Goal: Task Accomplishment & Management: Manage account settings

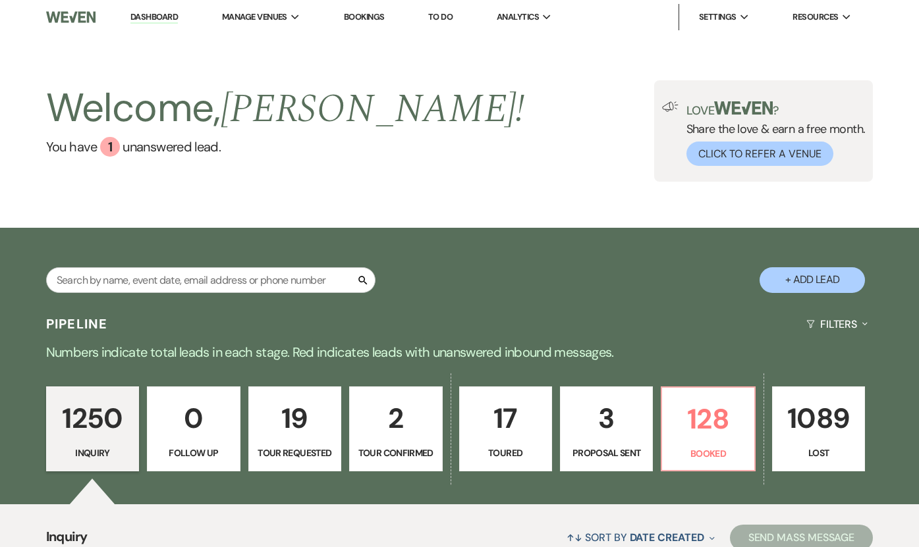
click at [634, 429] on p "3" at bounding box center [606, 418] width 76 height 44
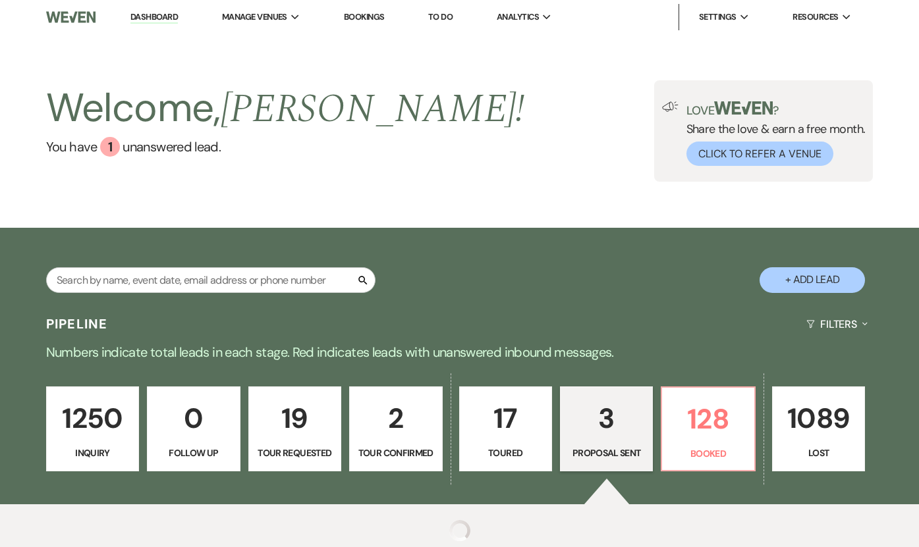
select select "6"
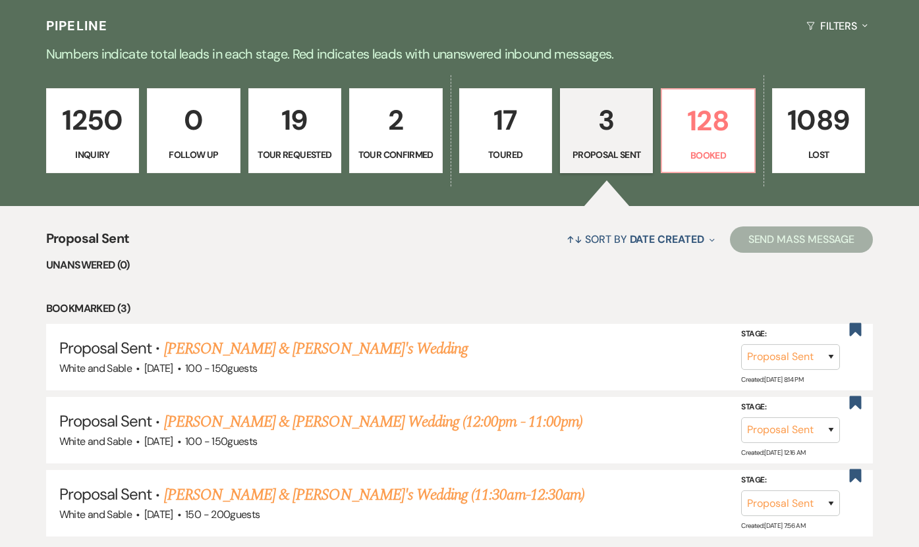
scroll to position [430, 0]
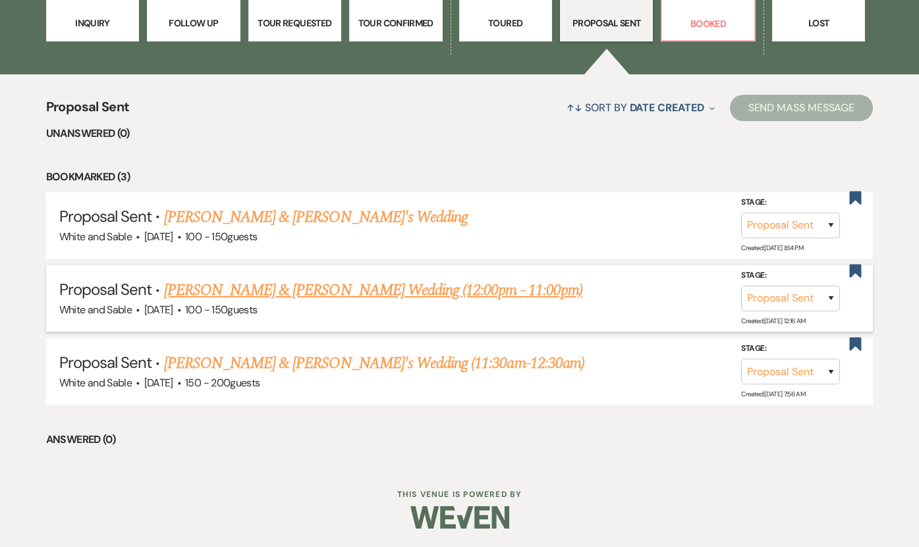
click at [389, 287] on link "[PERSON_NAME] & [PERSON_NAME] Wedding (12:00pm - 11:00pm)" at bounding box center [373, 291] width 418 height 24
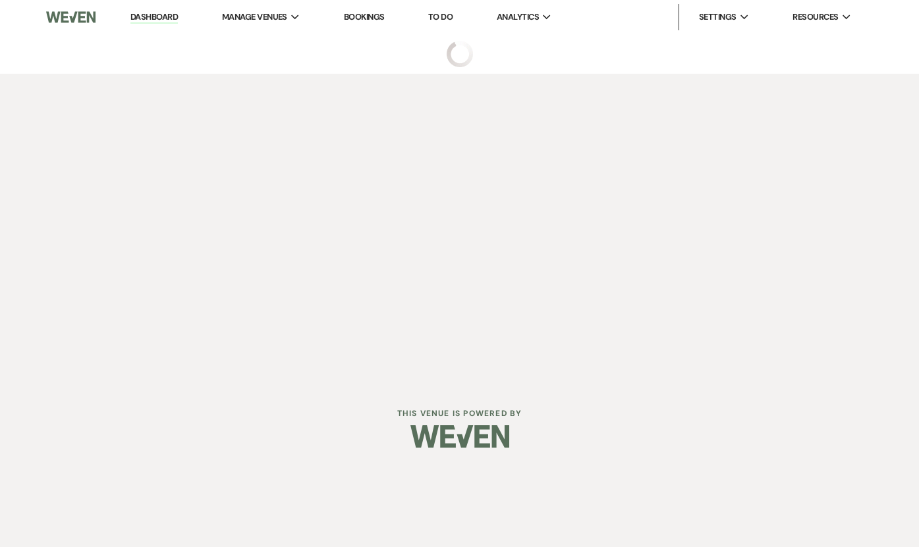
select select "6"
select select "12"
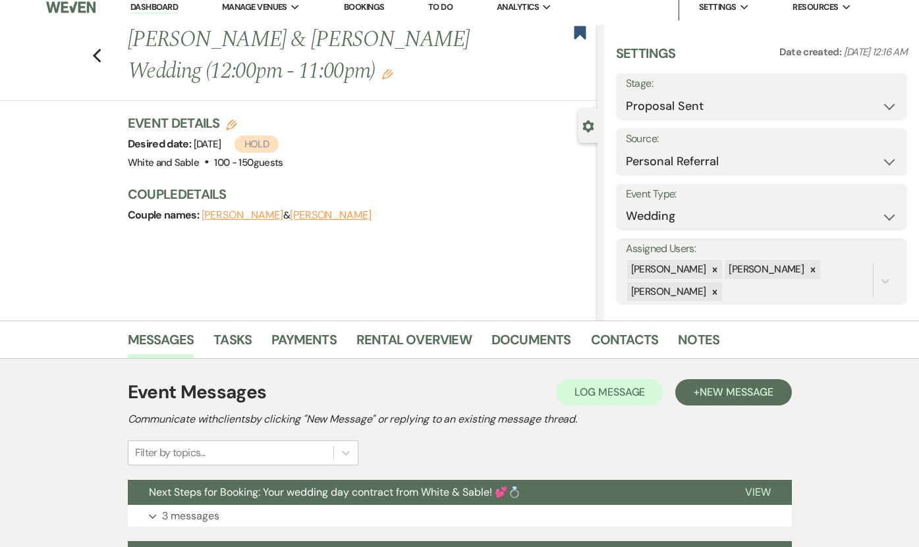
scroll to position [9, 0]
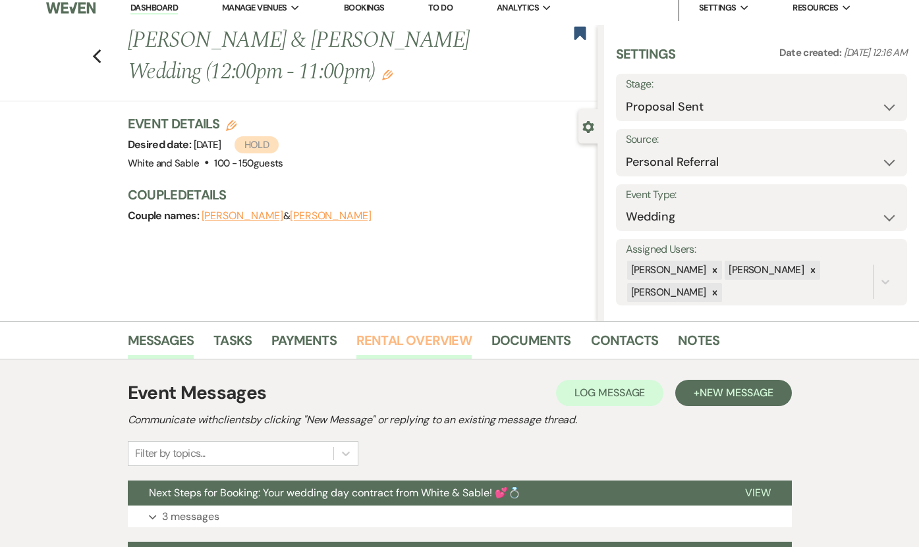
click at [412, 339] on link "Rental Overview" at bounding box center [413, 344] width 115 height 29
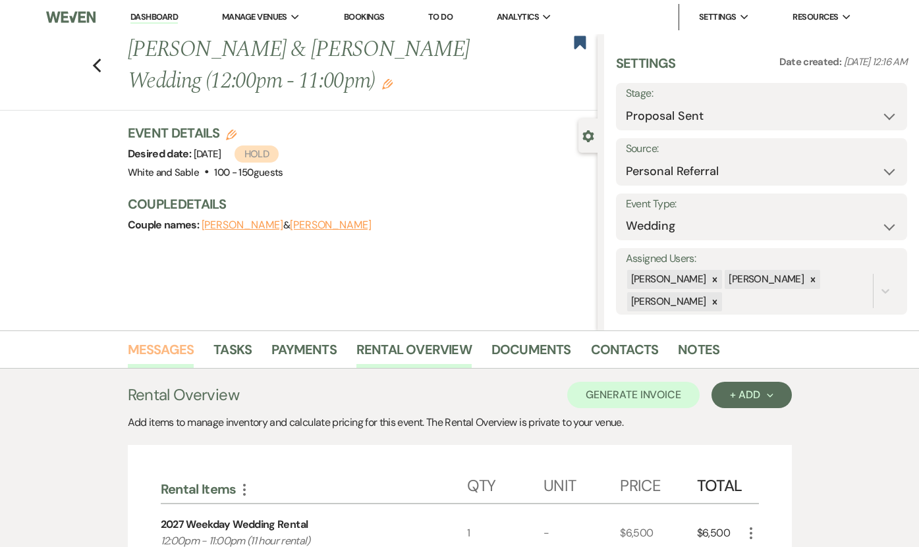
click at [168, 357] on link "Messages" at bounding box center [161, 353] width 67 height 29
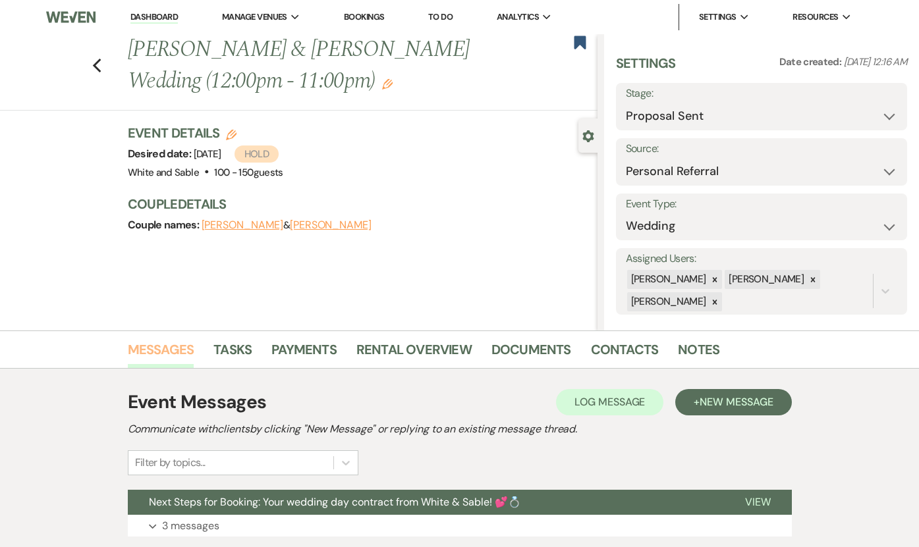
scroll to position [339, 0]
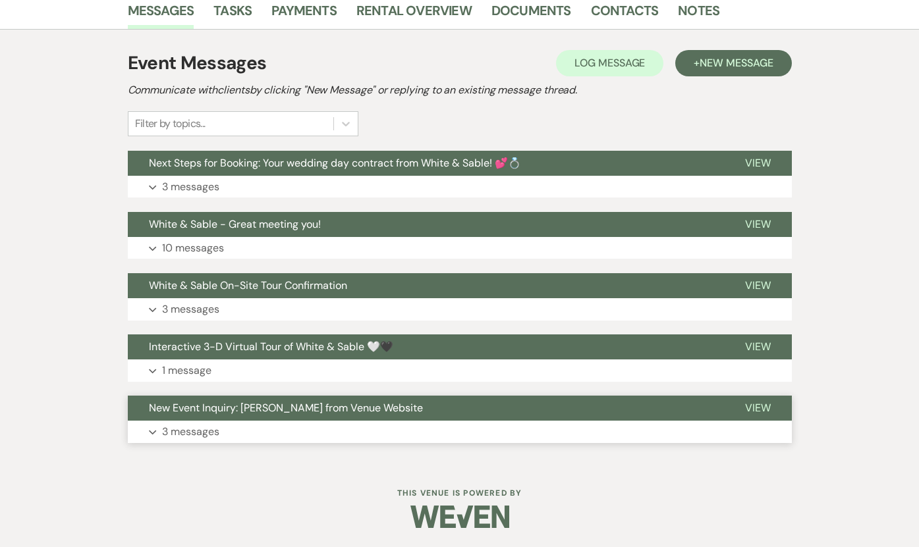
click at [241, 422] on button "Expand 3 messages" at bounding box center [460, 432] width 664 height 22
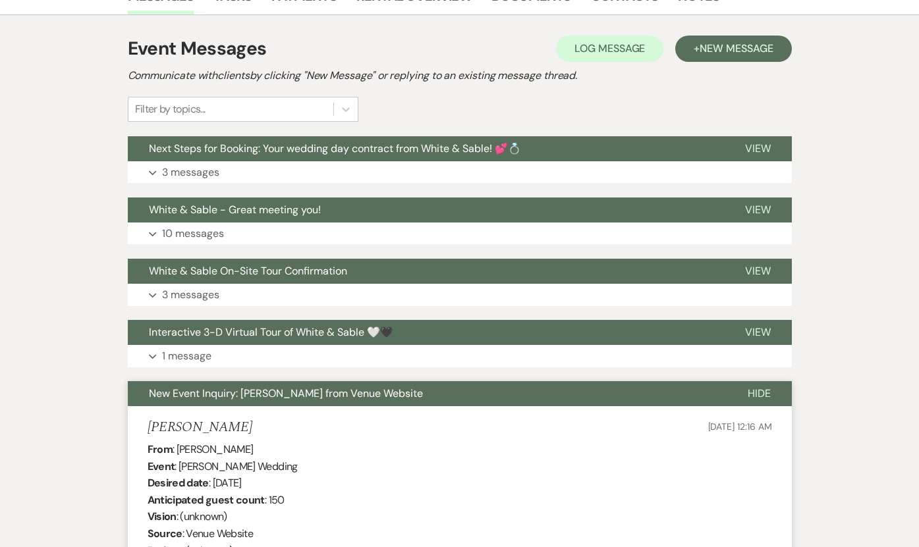
scroll to position [0, 0]
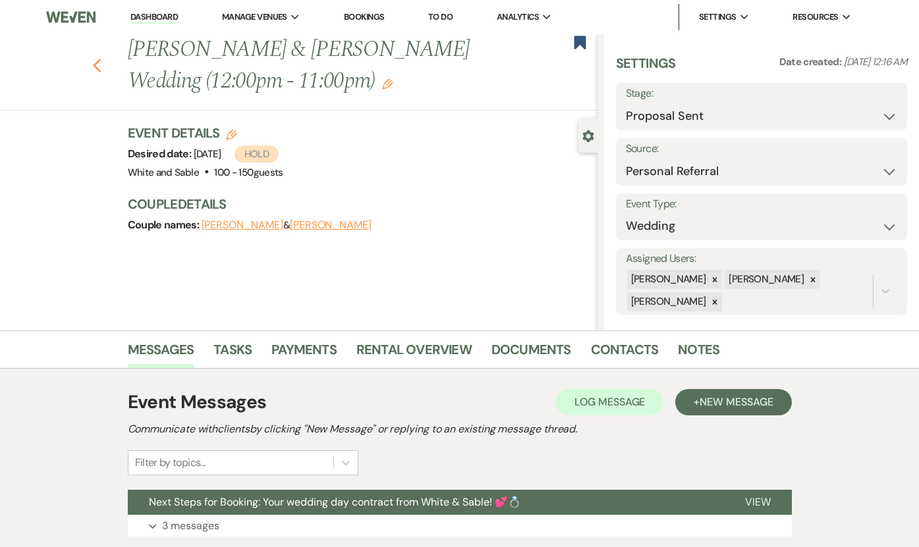
click at [98, 63] on icon "Previous" at bounding box center [97, 66] width 10 height 16
select select "6"
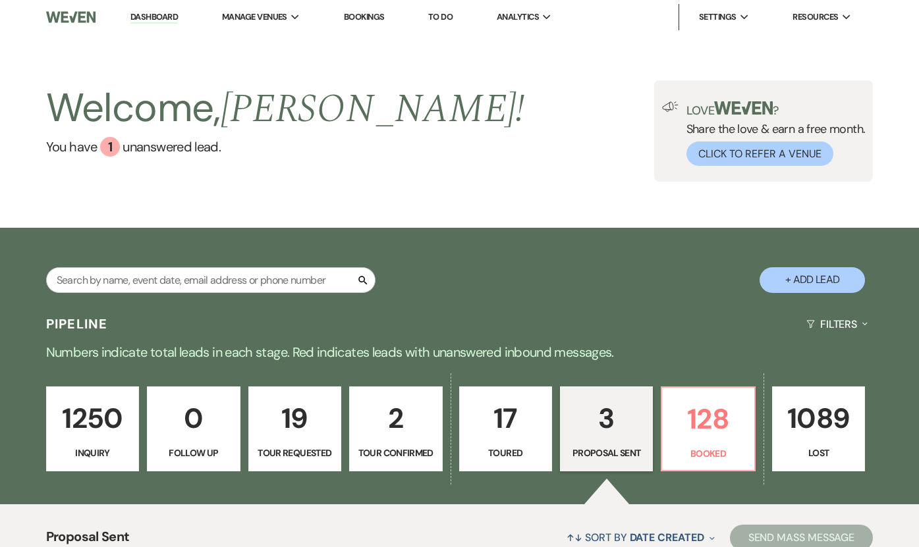
click at [174, 297] on div "Search" at bounding box center [210, 285] width 329 height 36
click at [169, 283] on input "text" at bounding box center [210, 280] width 329 height 26
type input "[PERSON_NAME]"
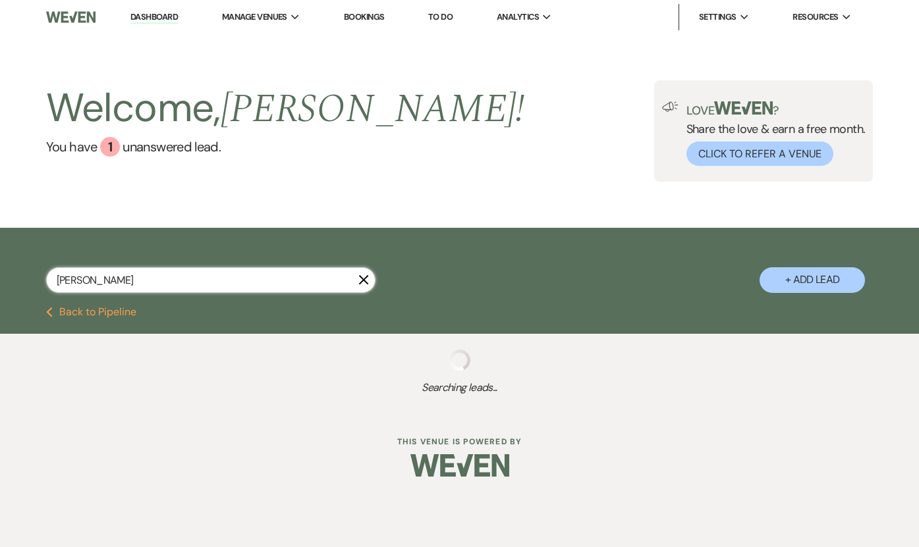
select select "2"
select select "8"
select select "5"
select select "8"
select select "6"
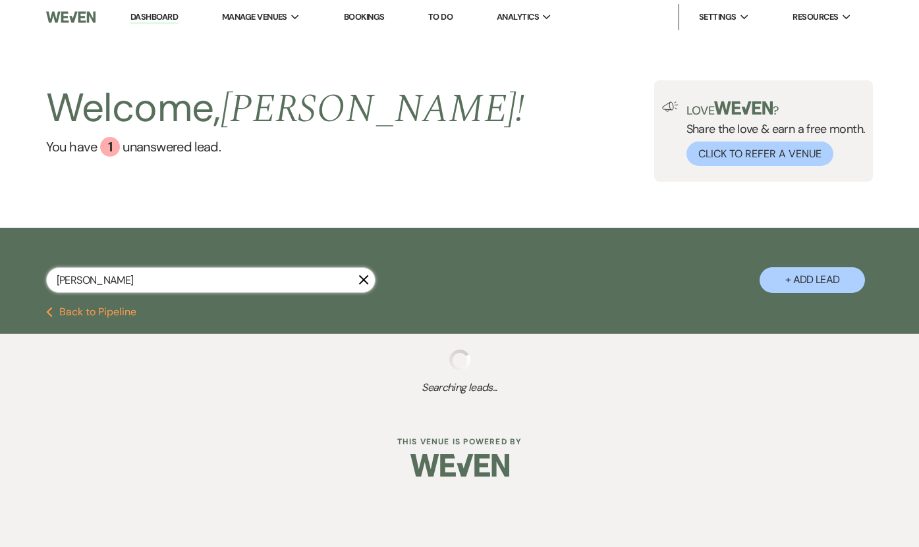
select select "8"
select select "6"
select select "8"
select select "7"
select select "8"
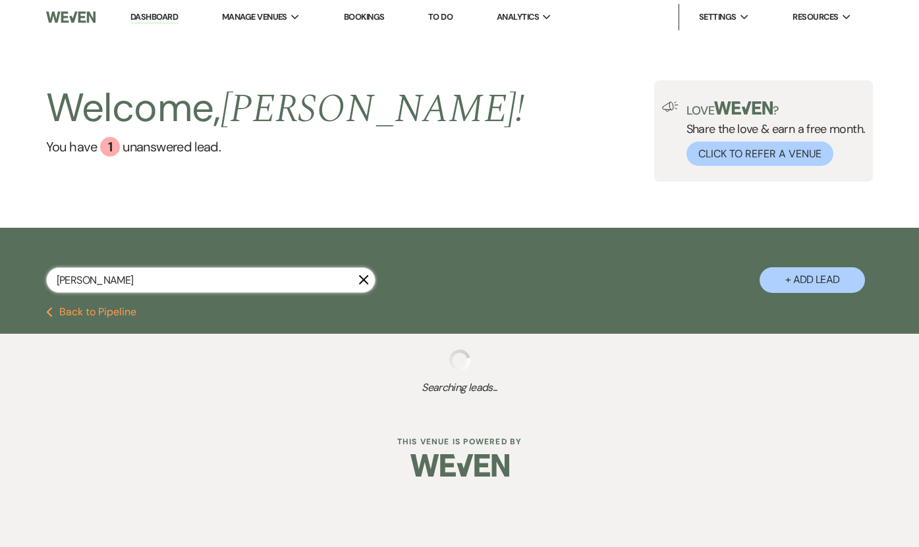
select select "7"
select select "8"
select select "10"
select select "8"
select select "2"
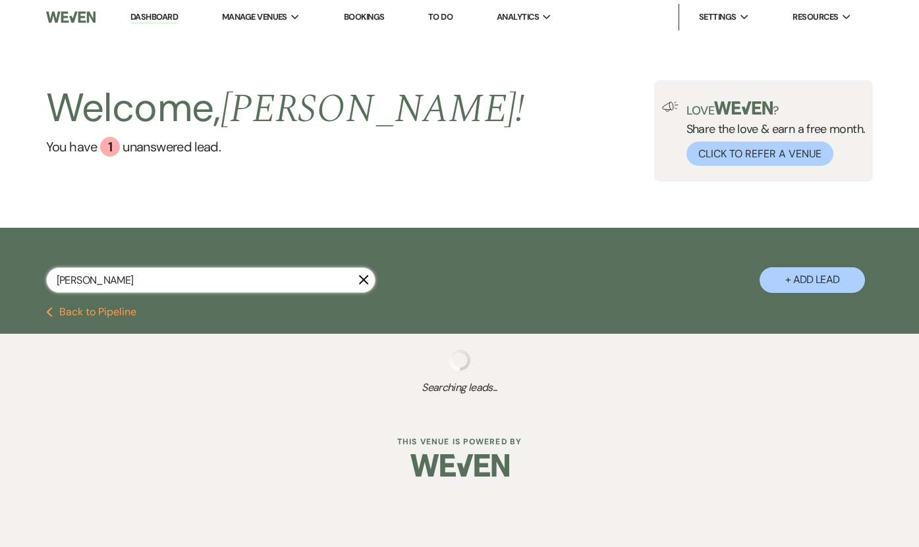
select select "8"
select select "2"
select select "8"
select select "2"
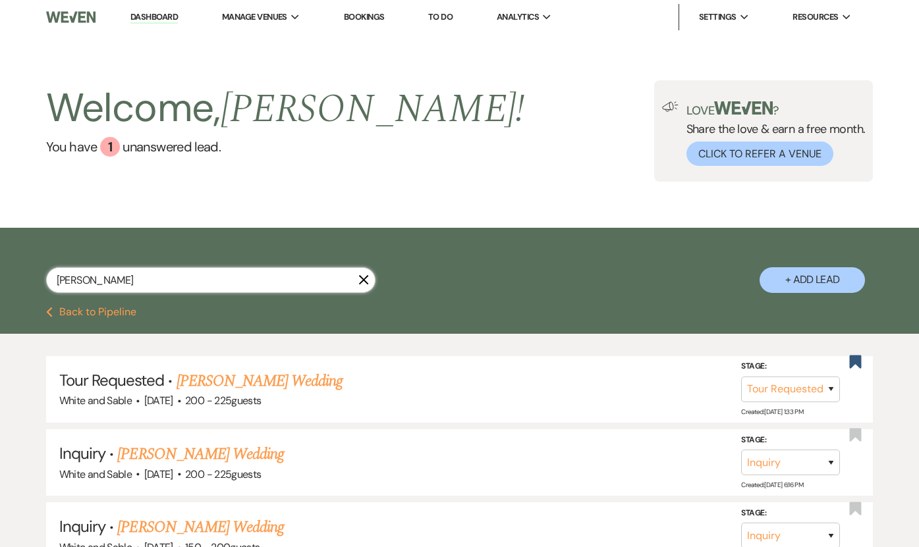
type input "[PERSON_NAME]"
click at [159, 17] on link "Dashboard" at bounding box center [153, 17] width 47 height 13
